Goal: Transaction & Acquisition: Purchase product/service

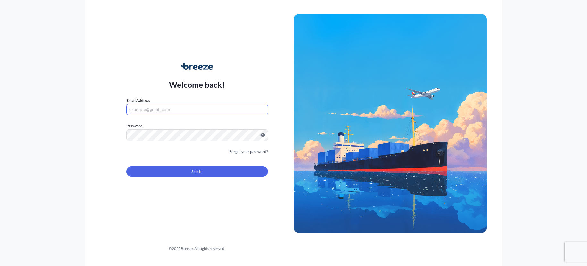
type input "[PERSON_NAME][EMAIL_ADDRESS][DOMAIN_NAME]"
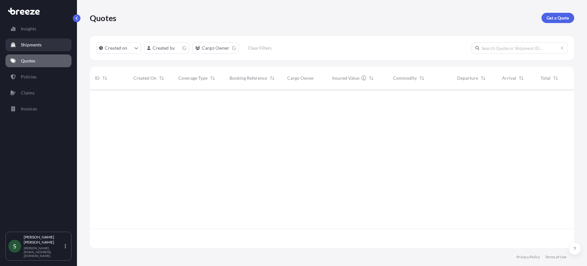
scroll to position [157, 479]
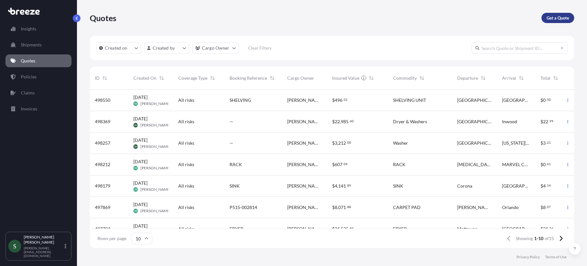
click at [562, 17] on p "Get a Quote" at bounding box center [557, 18] width 22 height 6
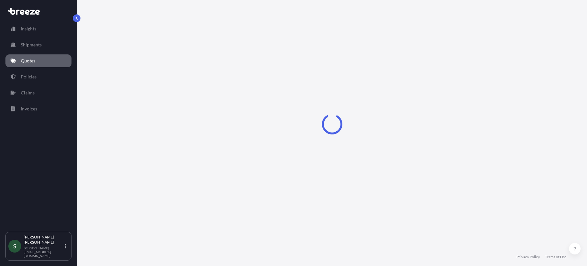
select select "Sea"
select select "1"
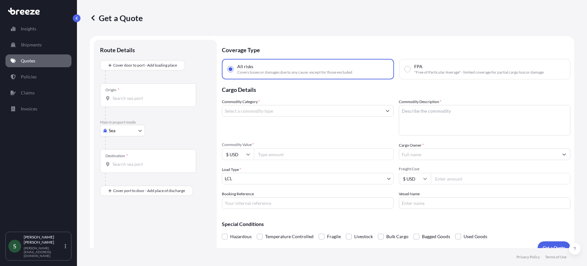
scroll to position [10, 0]
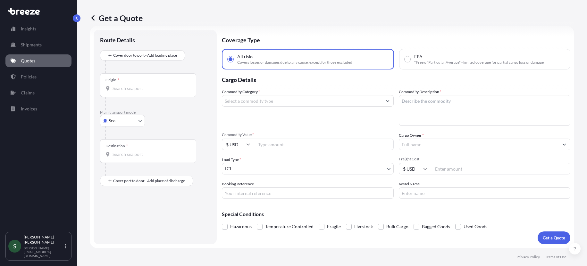
click at [134, 91] on input "Origin *" at bounding box center [151, 88] width 76 height 6
click at [125, 129] on div at bounding box center [157, 133] width 105 height 13
click at [130, 126] on body "0 options available. Insights Shipments Quotes Policies Claims Invoices S Steph…" at bounding box center [293, 133] width 587 height 266
click at [126, 161] on div "Road" at bounding box center [123, 161] width 40 height 12
select select "Road"
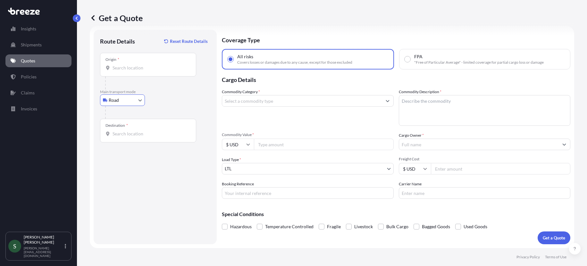
click at [138, 76] on div "Origin *" at bounding box center [148, 65] width 96 height 24
click at [138, 71] on input "Origin *" at bounding box center [151, 68] width 76 height 6
click at [130, 66] on input "40213" at bounding box center [151, 68] width 76 height 6
click at [128, 68] on input "40213" at bounding box center [151, 68] width 76 height 6
click at [119, 69] on input "40213" at bounding box center [151, 68] width 76 height 6
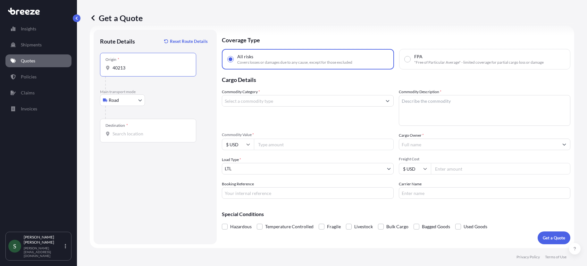
click at [112, 68] on div "40213" at bounding box center [147, 68] width 85 height 6
click at [113, 68] on input "40213" at bounding box center [151, 68] width 76 height 6
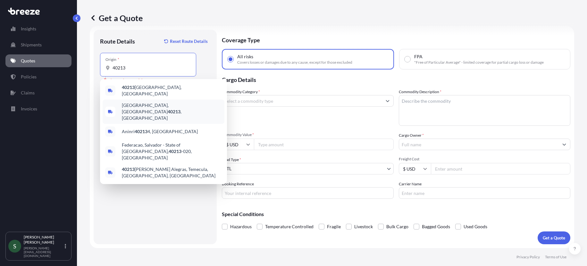
type input "Louisville, KY 40213, USA"
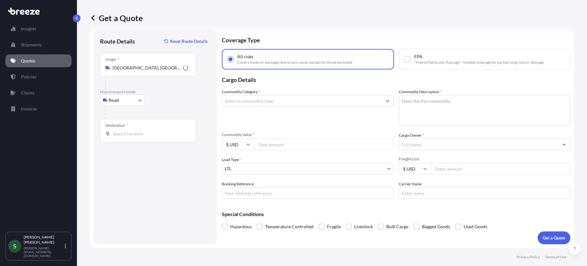
click at [131, 124] on div "Destination *" at bounding box center [148, 131] width 96 height 24
click at [131, 131] on input "Destination *" at bounding box center [151, 134] width 76 height 6
click at [132, 131] on input "Destination *" at bounding box center [151, 134] width 76 height 6
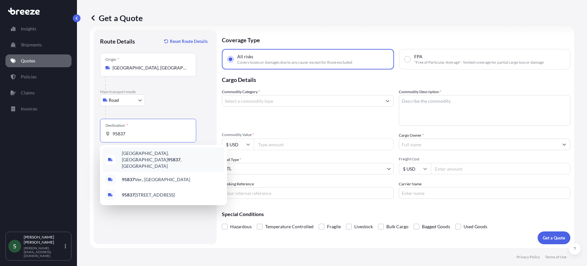
type input "[GEOGRAPHIC_DATA], [GEOGRAPHIC_DATA]"
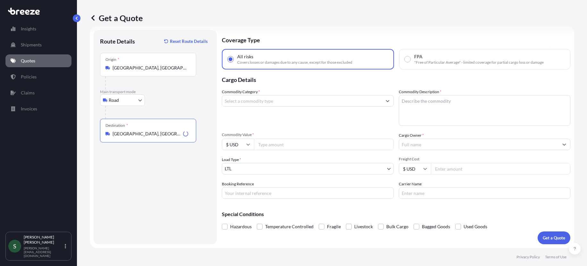
click at [268, 99] on input "Commodity Category *" at bounding box center [302, 101] width 160 height 12
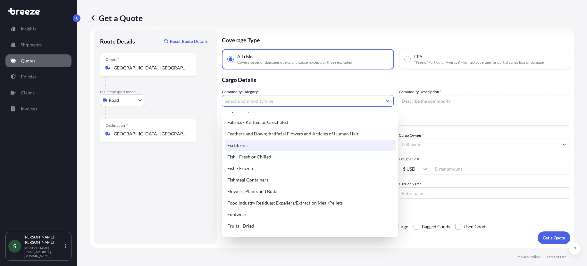
scroll to position [376, 0]
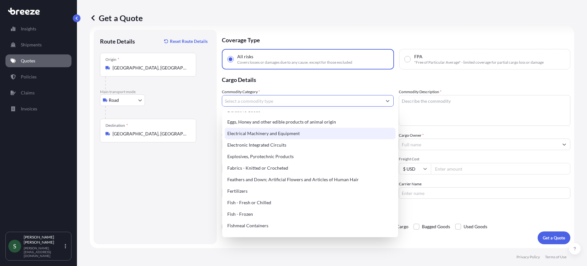
click at [301, 139] on div "Electrical Machinery and Equipment" at bounding box center [310, 134] width 171 height 12
type input "Electrical Machinery and Equipment"
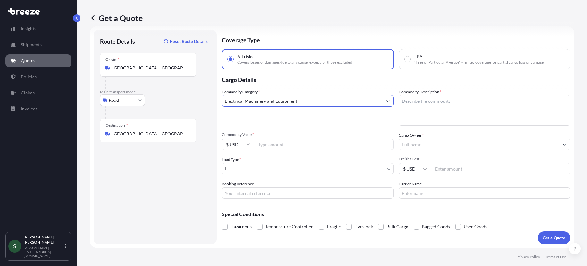
click at [294, 146] on input "Commodity Value *" at bounding box center [324, 145] width 140 height 12
type input "5000.00"
click at [323, 194] on input "Booking Reference" at bounding box center [308, 194] width 172 height 12
paste input "STARBUCKS GOLDEN GROVE (SMF) | [PERSON_NAME] MARKETING | PO#53807-PRODUCT / 538…"
type input "STARBUCKS GOLDEN GROVE (SMF) | [PERSON_NAME] MARKETING | PO#53807-PRODUCT / 538…"
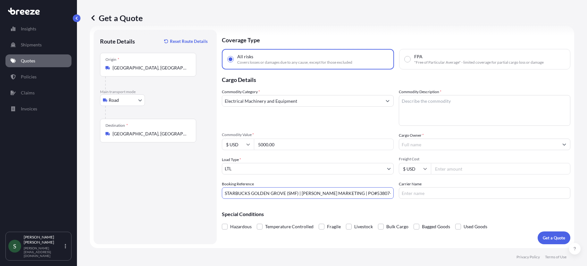
click at [461, 112] on textarea "Commodity Description *" at bounding box center [485, 110] width 172 height 31
type textarea "TV(S)"
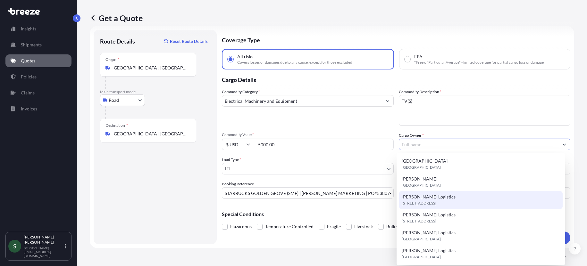
click at [432, 200] on span "[PERSON_NAME] Logistics" at bounding box center [429, 197] width 54 height 6
type input "[PERSON_NAME] Logistics"
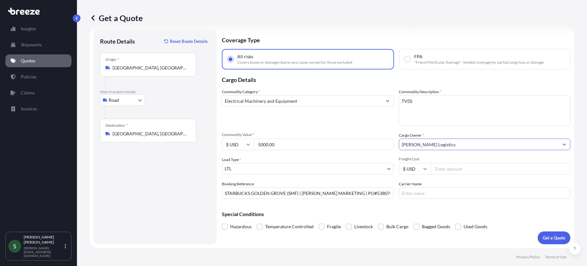
click at [457, 171] on input "Freight Cost" at bounding box center [501, 169] width 140 height 12
type input "468.63"
type input "XPO"
click at [323, 225] on label "Fragile" at bounding box center [330, 227] width 22 height 10
click at [319, 222] on input "Fragile" at bounding box center [319, 222] width 0 height 0
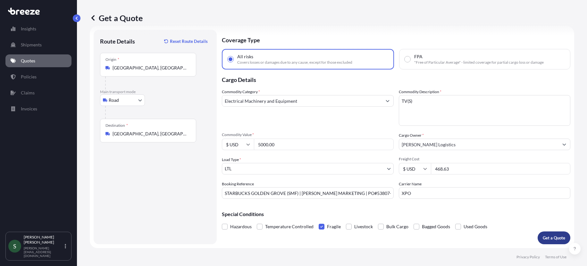
click at [551, 237] on p "Get a Quote" at bounding box center [554, 238] width 22 height 6
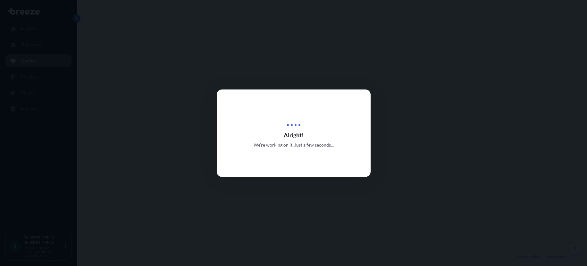
select select "Road"
select select "1"
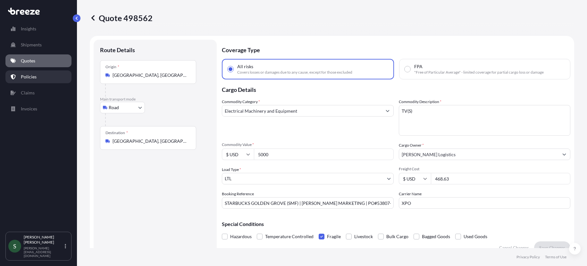
click at [38, 73] on link "Policies" at bounding box center [38, 77] width 66 height 13
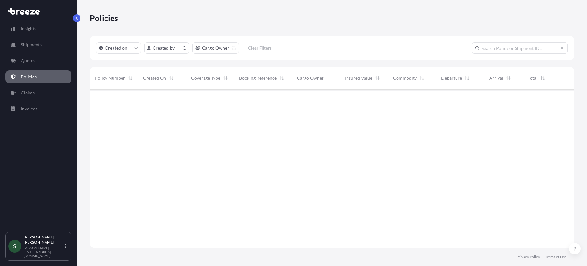
scroll to position [157, 479]
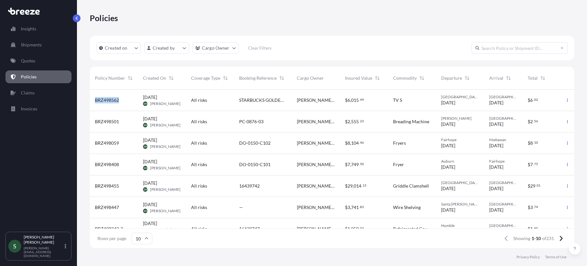
drag, startPoint x: 121, startPoint y: 100, endPoint x: 94, endPoint y: 101, distance: 26.9
click at [94, 101] on div "BRZ498562" at bounding box center [114, 100] width 48 height 21
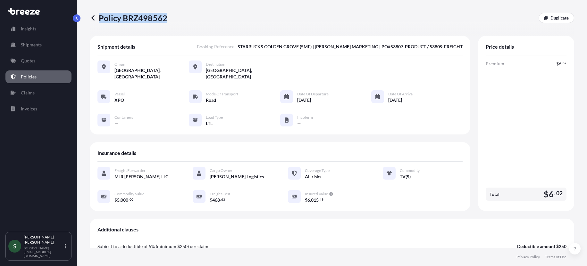
drag, startPoint x: 116, startPoint y: 19, endPoint x: 98, endPoint y: 16, distance: 18.2
click at [98, 16] on div "Policy BRZ498562 Duplicate" at bounding box center [332, 18] width 484 height 10
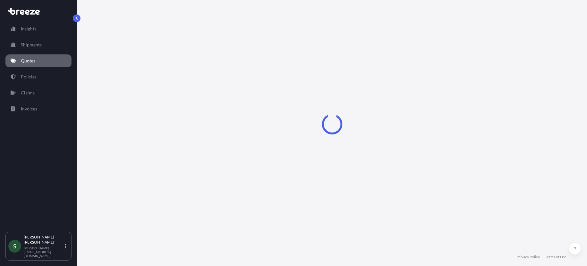
select select "Road"
select select "1"
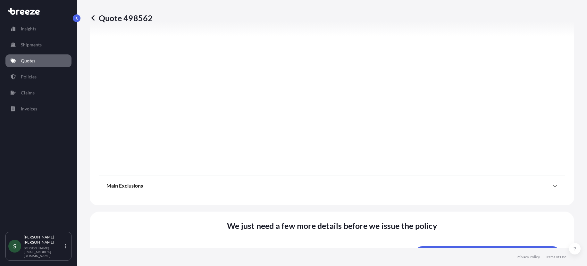
scroll to position [906, 0]
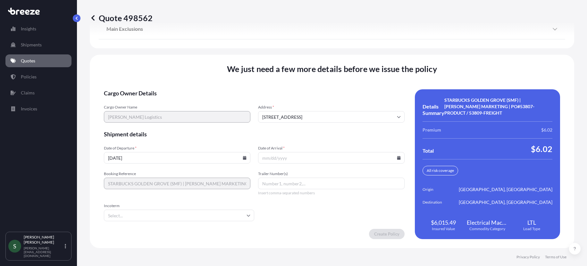
click at [397, 160] on input "Date of Arrival *" at bounding box center [331, 158] width 146 height 12
click at [397, 158] on icon at bounding box center [399, 158] width 4 height 4
click at [315, 102] on button "17" at bounding box center [314, 101] width 10 height 10
type input "[DATE]"
click at [244, 159] on icon at bounding box center [245, 158] width 4 height 4
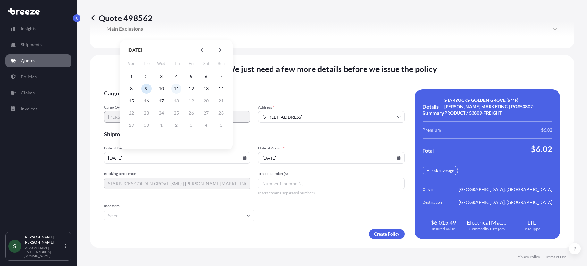
click at [176, 88] on button "11" at bounding box center [176, 89] width 10 height 10
type input "[DATE]"
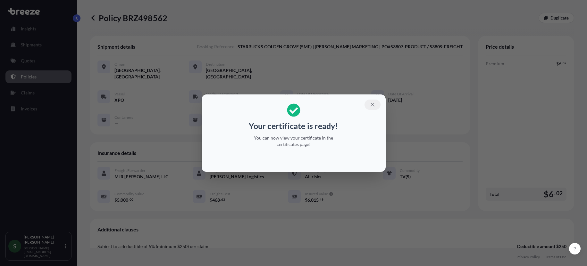
click at [368, 104] on button "button" at bounding box center [372, 105] width 16 height 10
